Goal: Task Accomplishment & Management: Complete application form

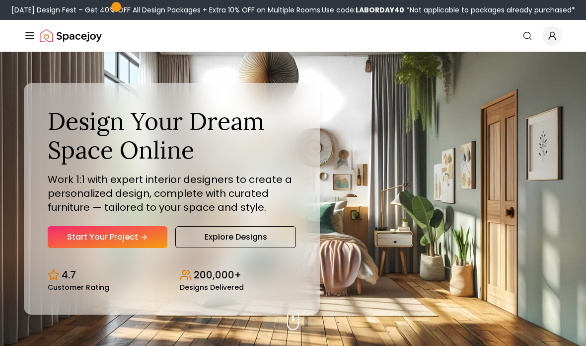
click at [81, 248] on link "Start Your Project" at bounding box center [108, 237] width 120 height 22
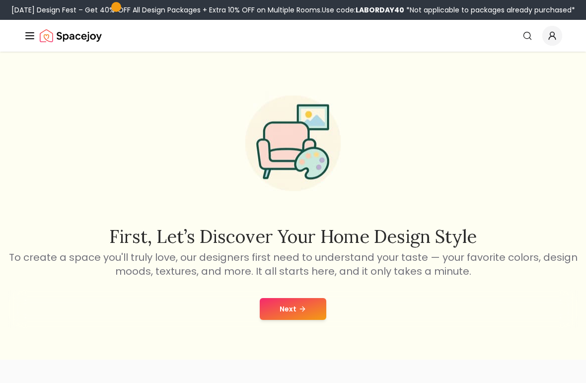
click at [318, 311] on button "Next" at bounding box center [293, 309] width 67 height 22
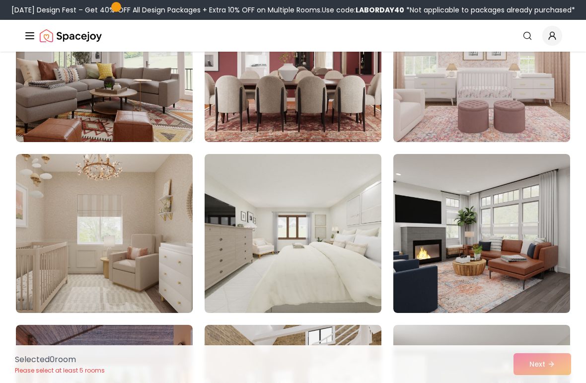
scroll to position [325, 0]
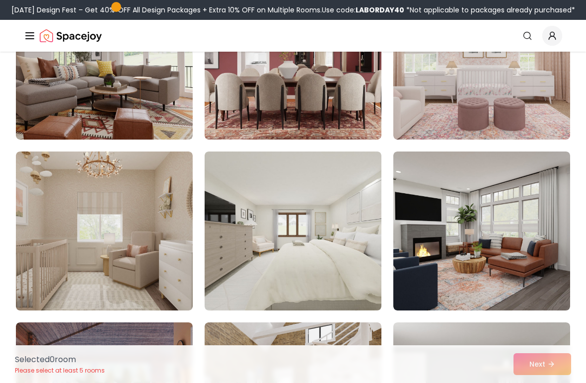
click at [349, 280] on img at bounding box center [293, 230] width 177 height 159
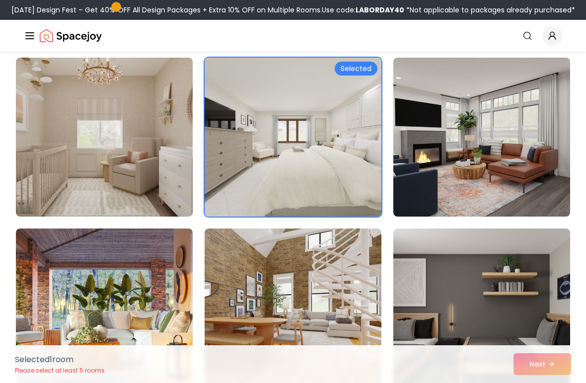
scroll to position [419, 0]
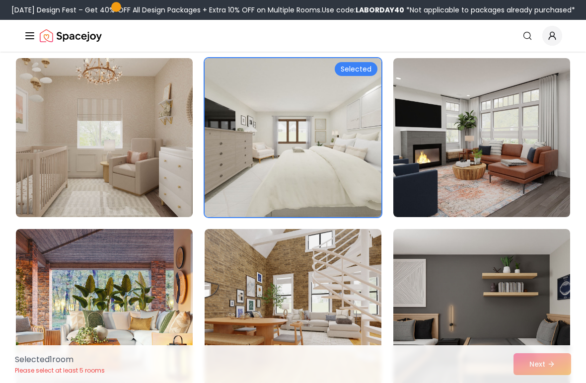
click at [512, 177] on img at bounding box center [481, 137] width 177 height 159
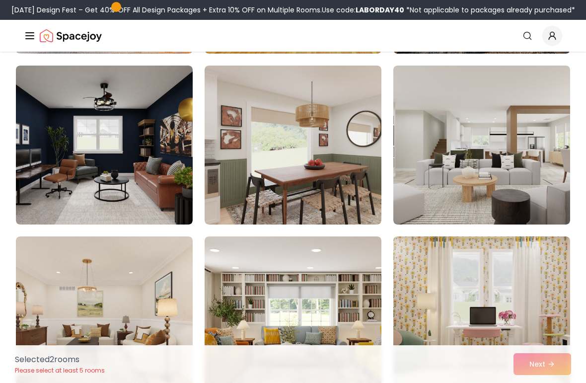
click at [534, 182] on img at bounding box center [481, 145] width 177 height 159
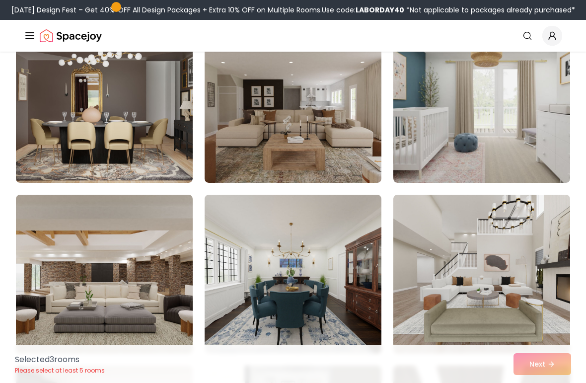
click at [352, 156] on img at bounding box center [293, 103] width 177 height 159
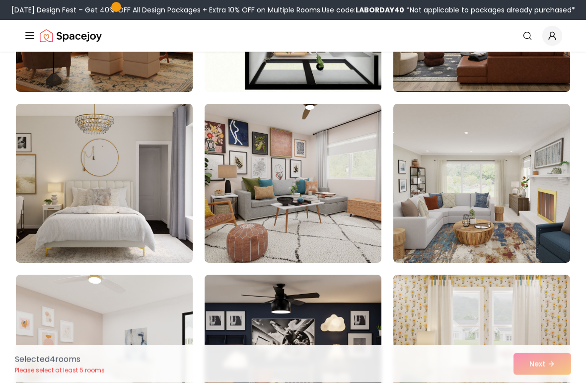
scroll to position [1740, 0]
click at [156, 232] on img at bounding box center [104, 183] width 177 height 159
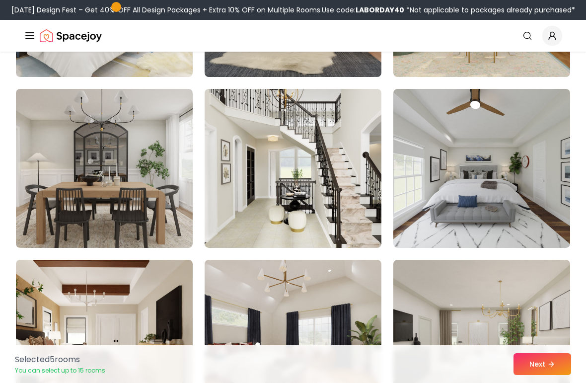
scroll to position [2098, 0]
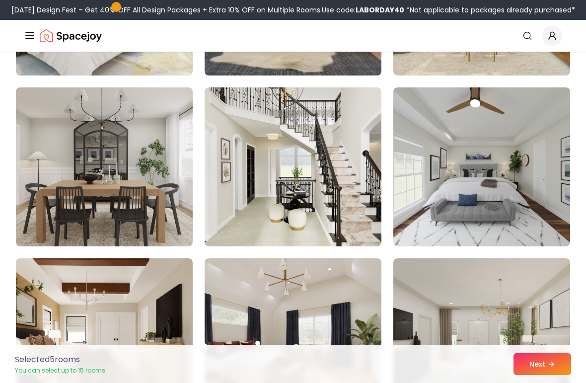
click at [151, 213] on img at bounding box center [104, 166] width 177 height 159
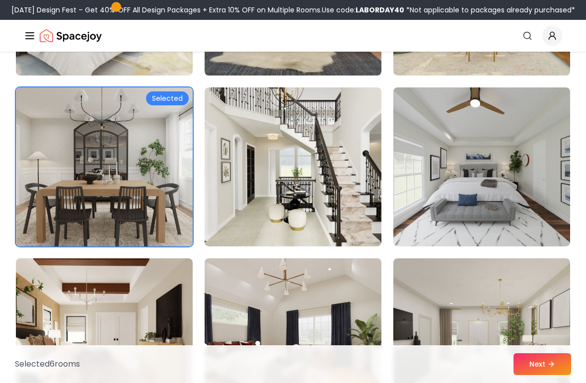
click at [355, 216] on img at bounding box center [293, 166] width 177 height 159
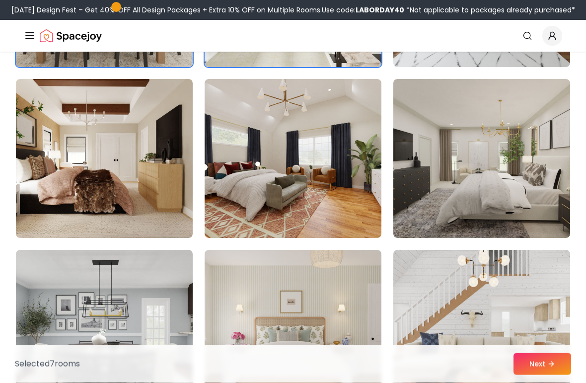
scroll to position [2277, 0]
click at [525, 209] on img at bounding box center [481, 158] width 177 height 159
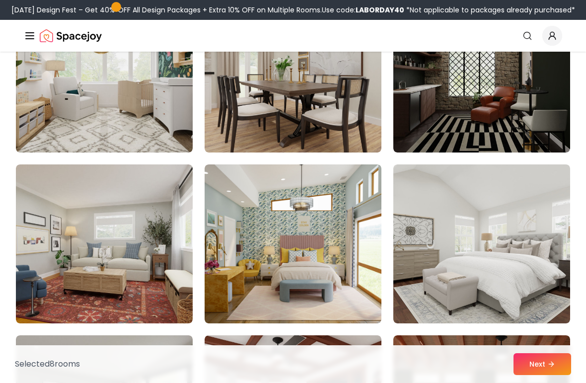
click at [309, 121] on img at bounding box center [293, 73] width 177 height 159
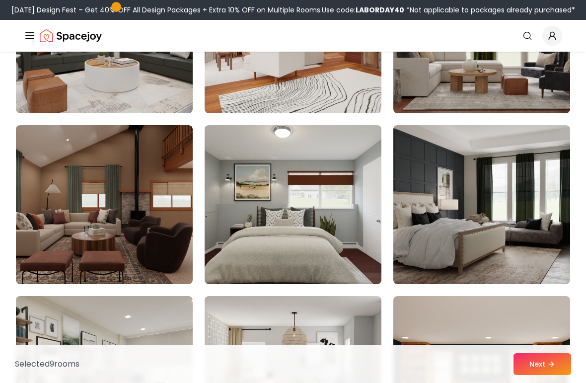
click at [549, 221] on img at bounding box center [481, 204] width 177 height 159
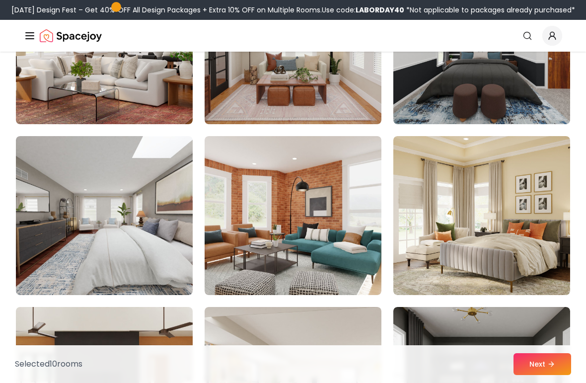
scroll to position [4648, 0]
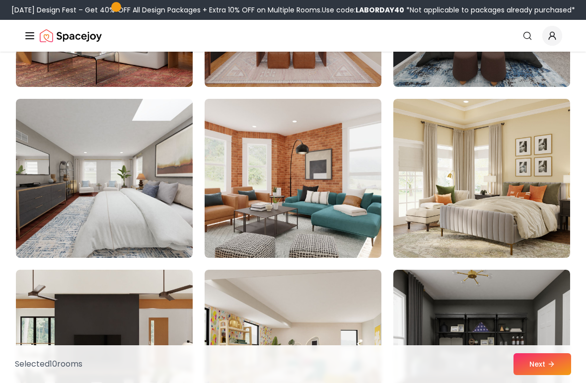
click at [552, 362] on button "Next" at bounding box center [542, 364] width 58 height 22
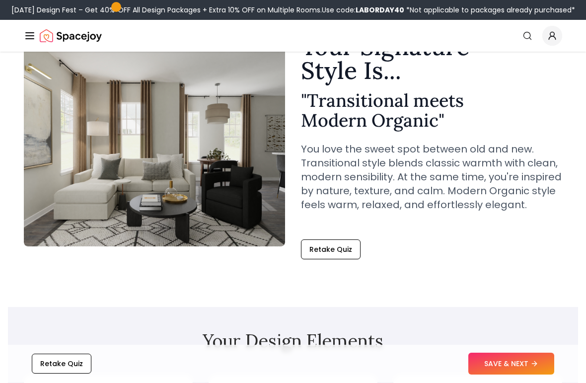
scroll to position [45, 0]
